Goal: Navigation & Orientation: Find specific page/section

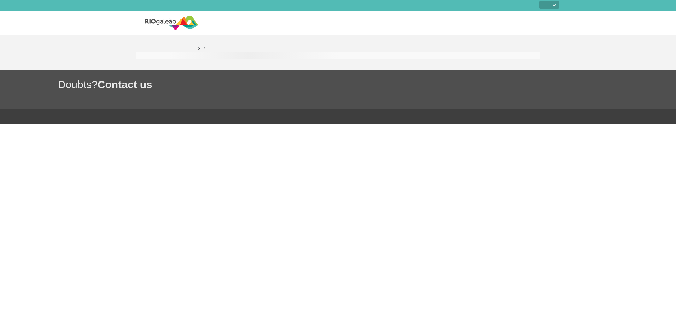
select select
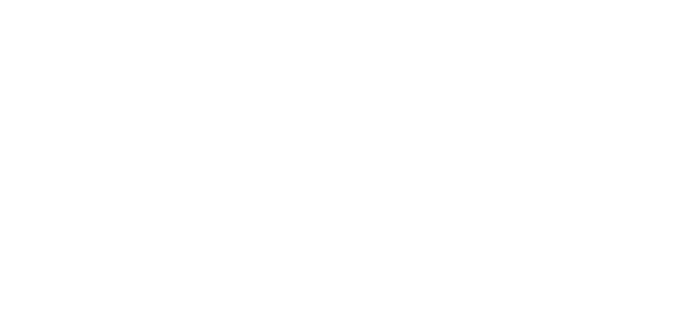
select select
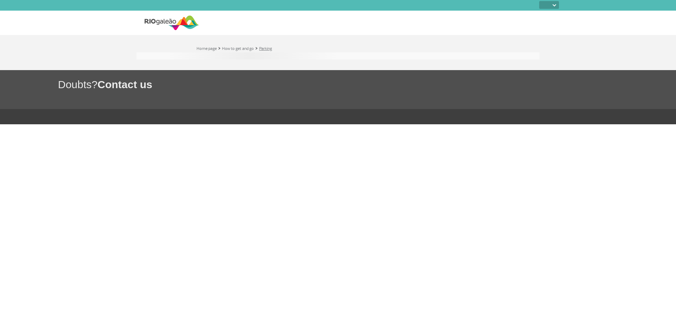
click at [269, 49] on link "Parking" at bounding box center [265, 48] width 13 height 5
